Goal: Task Accomplishment & Management: Manage account settings

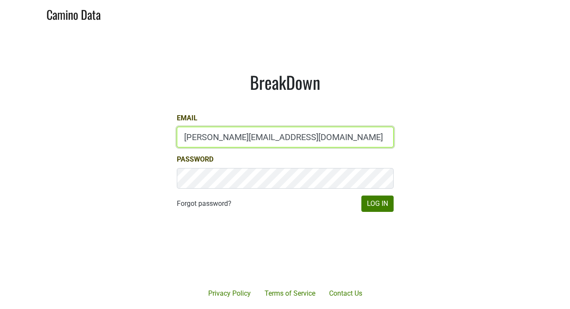
type input "[EMAIL_ADDRESS][DOMAIN_NAME]"
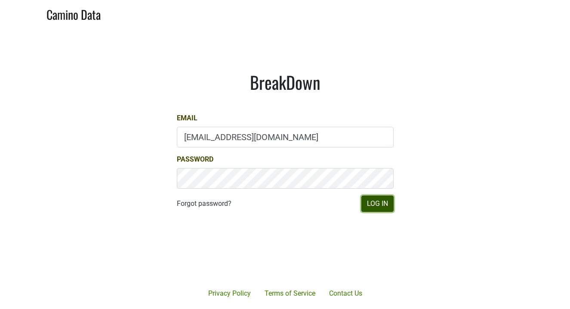
click at [376, 206] on button "Log In" at bounding box center [377, 204] width 32 height 16
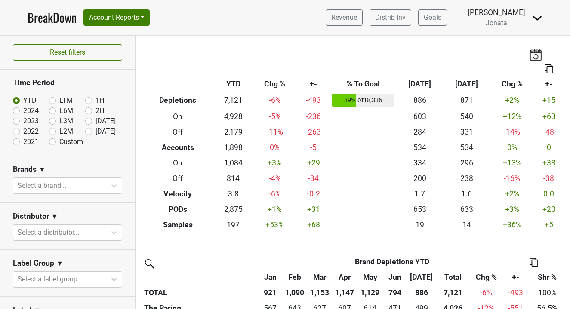
click at [537, 19] on img at bounding box center [537, 18] width 10 height 10
click at [504, 60] on link "Logout" at bounding box center [508, 62] width 68 height 14
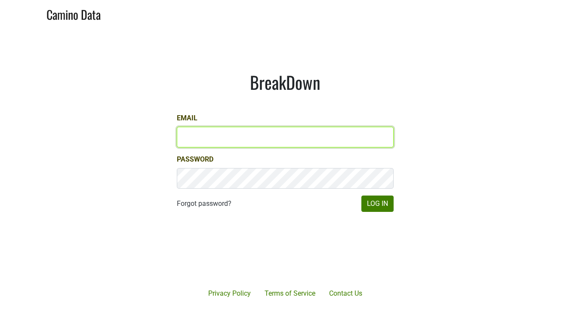
type input "[EMAIL_ADDRESS][DOMAIN_NAME]"
click at [270, 140] on input "[EMAIL_ADDRESS][DOMAIN_NAME]" at bounding box center [285, 137] width 217 height 21
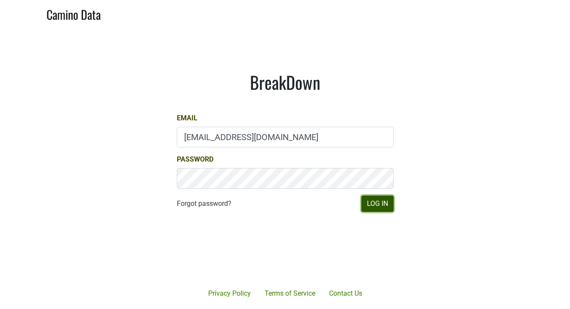
click at [377, 204] on button "Log In" at bounding box center [377, 204] width 32 height 16
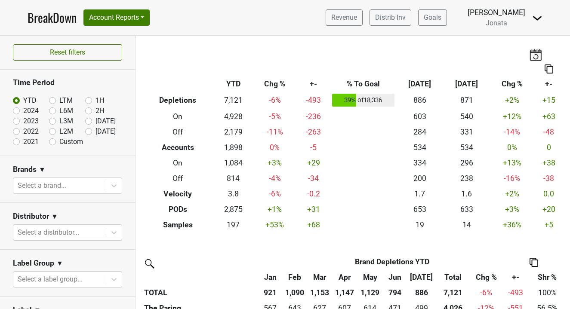
click at [59, 13] on link "BreakDown" at bounding box center [52, 18] width 49 height 18
